Goal: Task Accomplishment & Management: Use online tool/utility

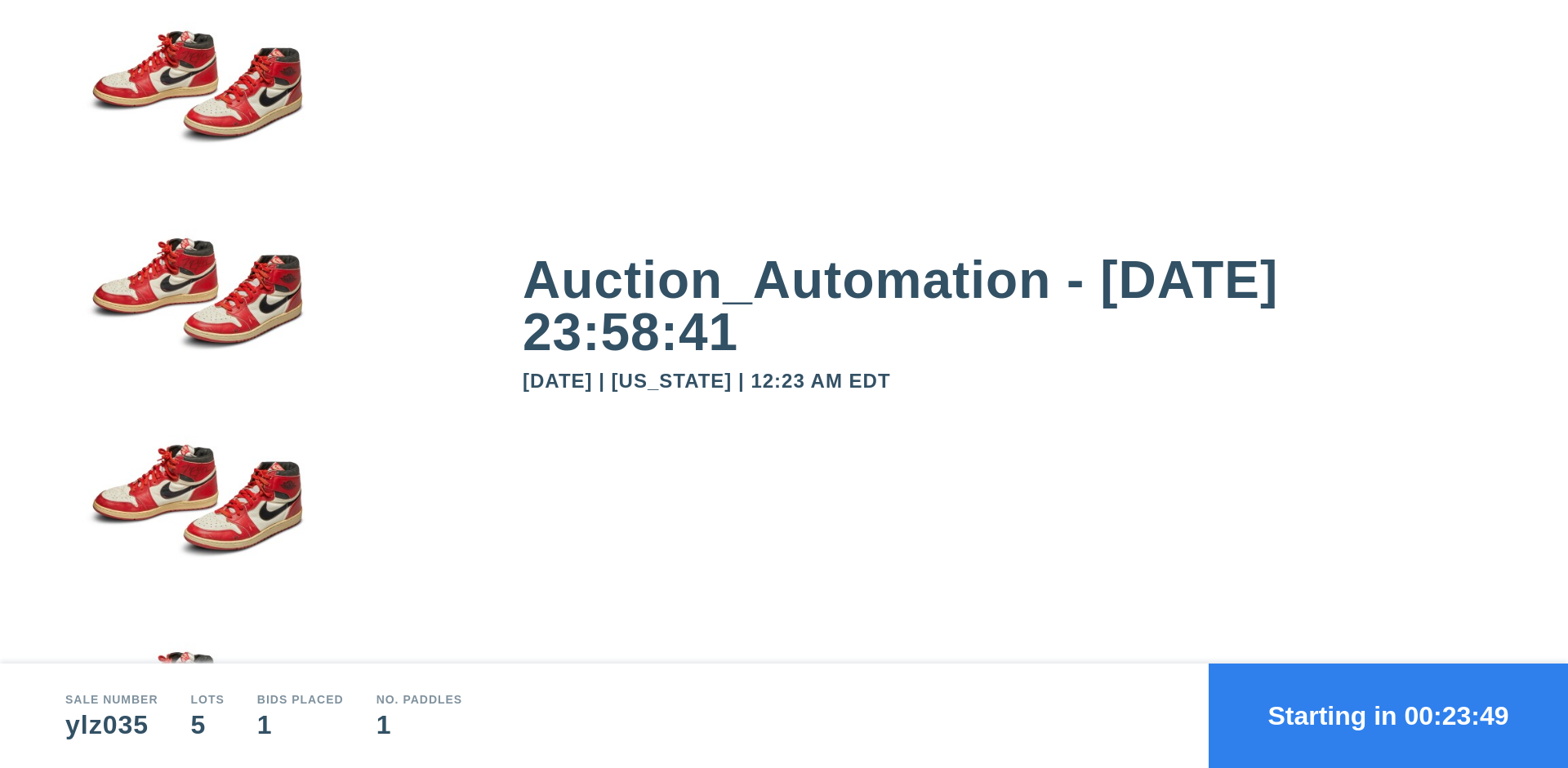
click at [1388, 716] on button "Starting in 00:23:49" at bounding box center [1388, 716] width 359 height 104
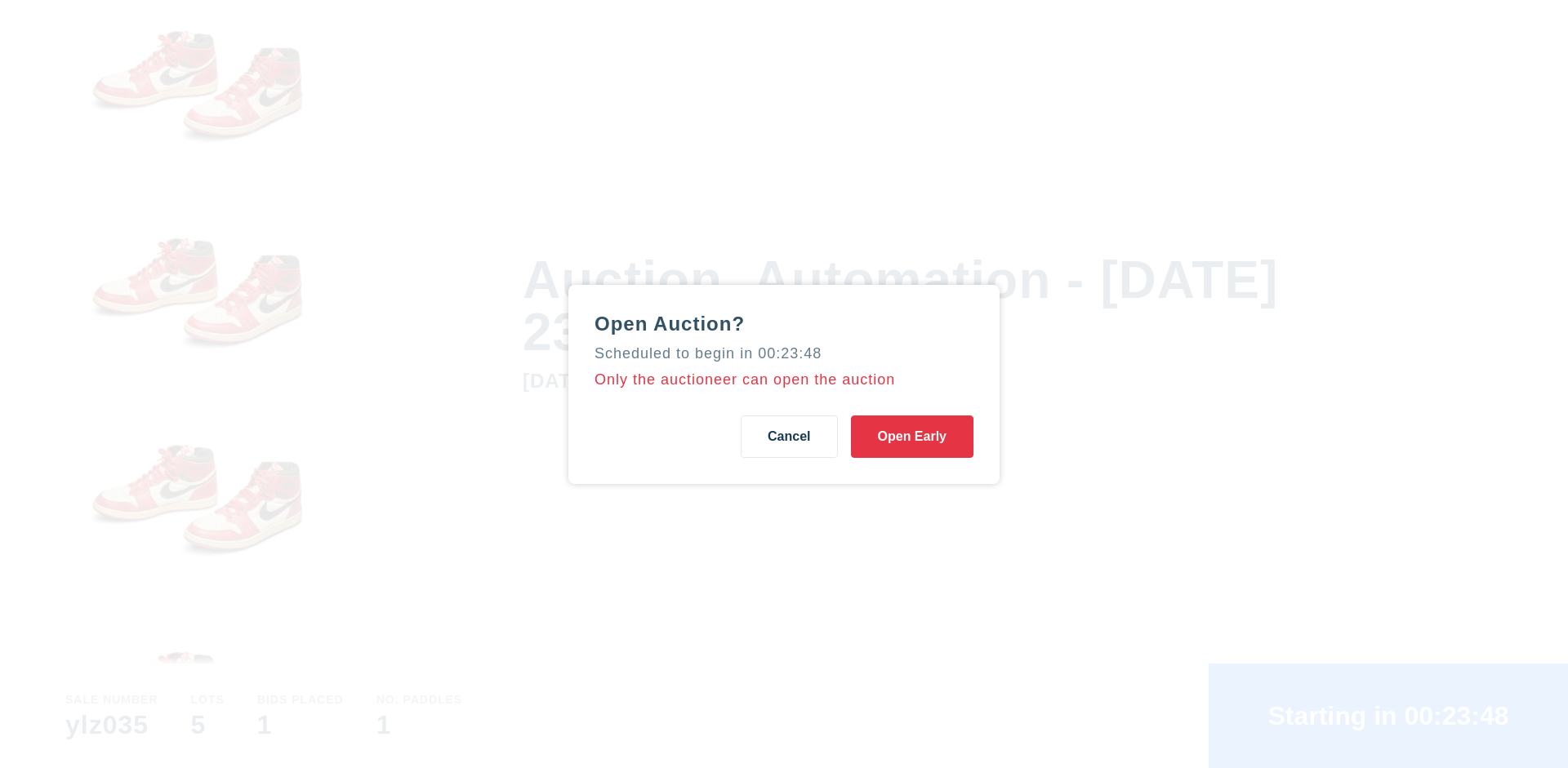
click at [912, 436] on button "Open Early" at bounding box center [912, 437] width 123 height 42
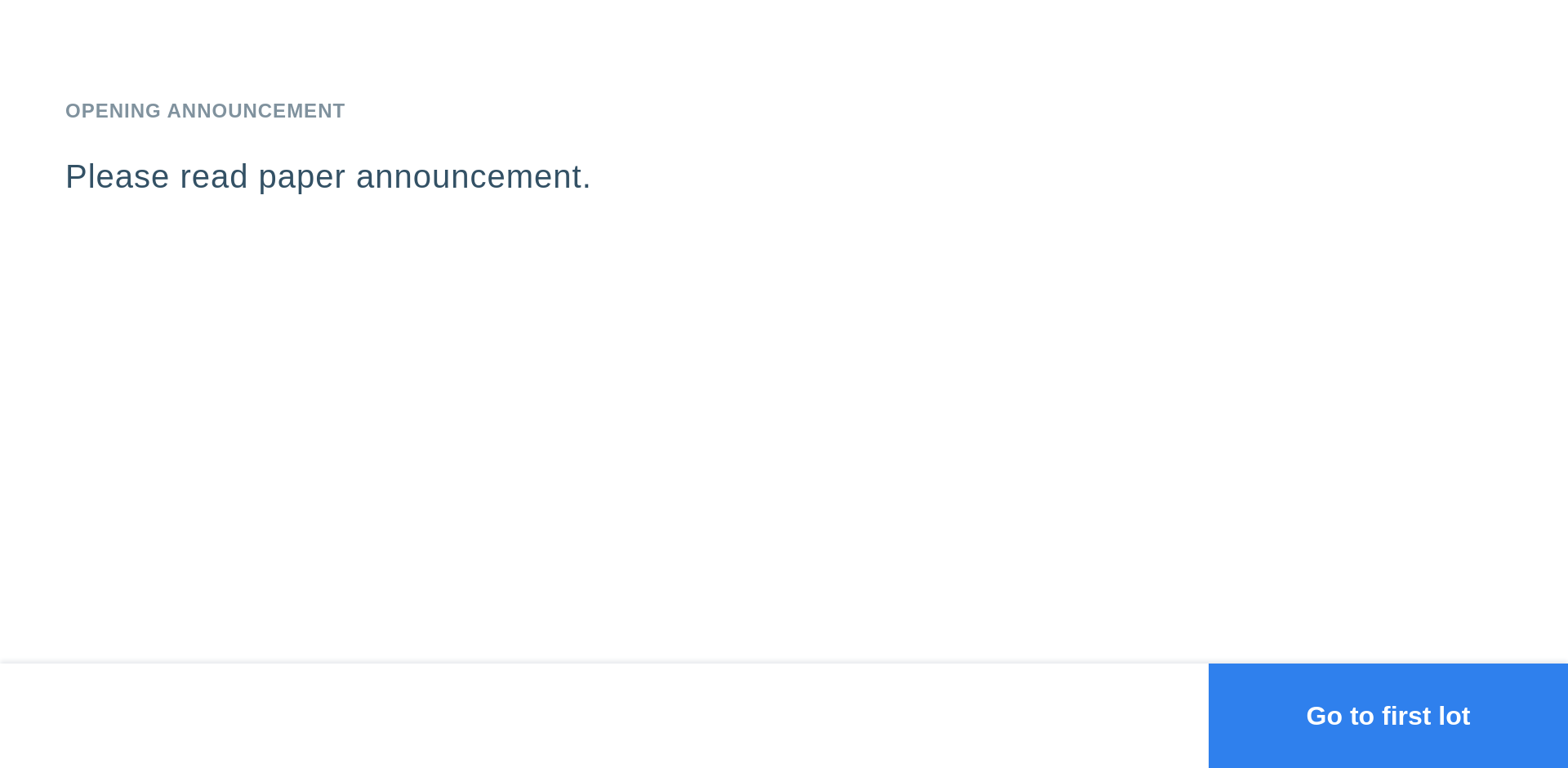
click at [1388, 716] on button "Go to first lot" at bounding box center [1388, 716] width 359 height 104
